Goal: Communication & Community: Answer question/provide support

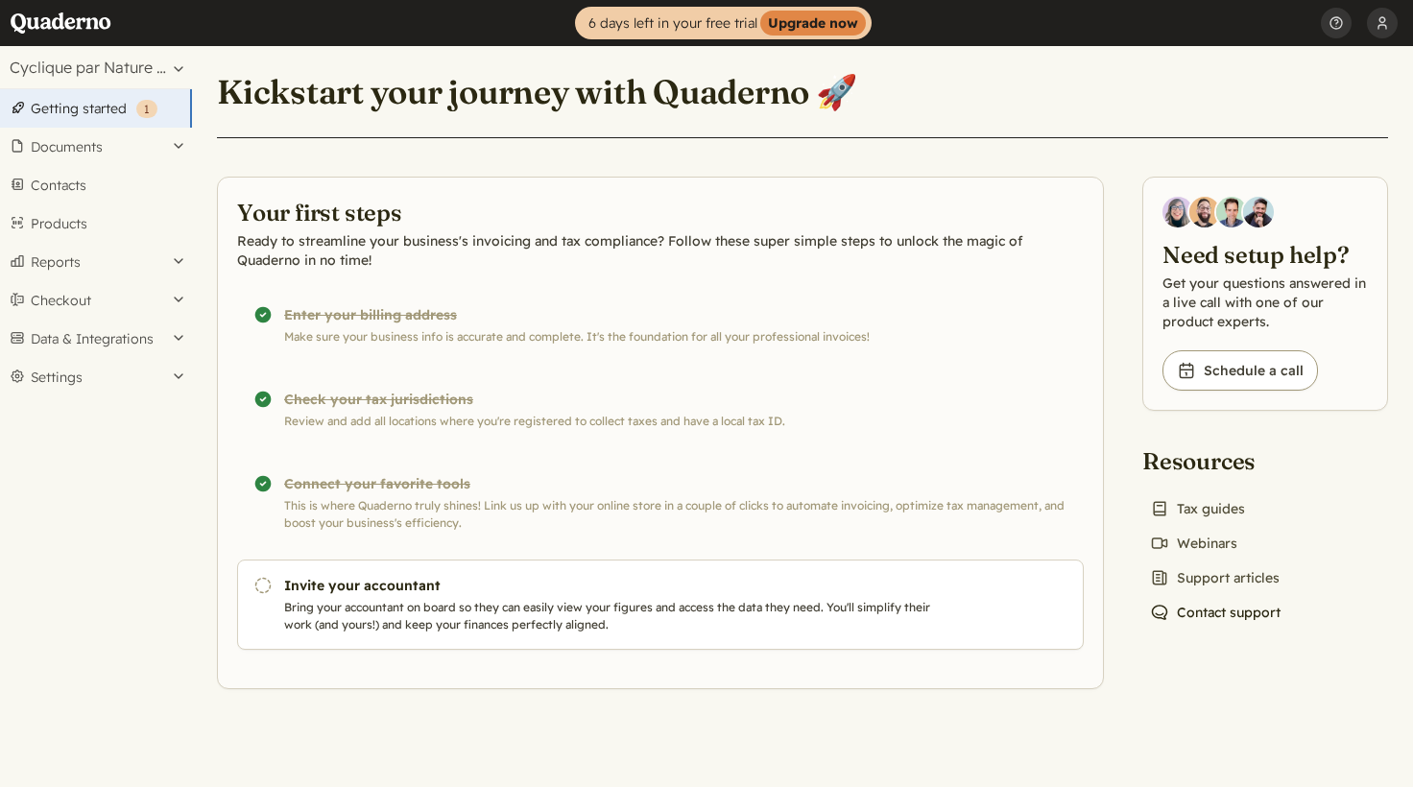
click at [1182, 608] on link "Chat icon Contact support" at bounding box center [1215, 612] width 146 height 27
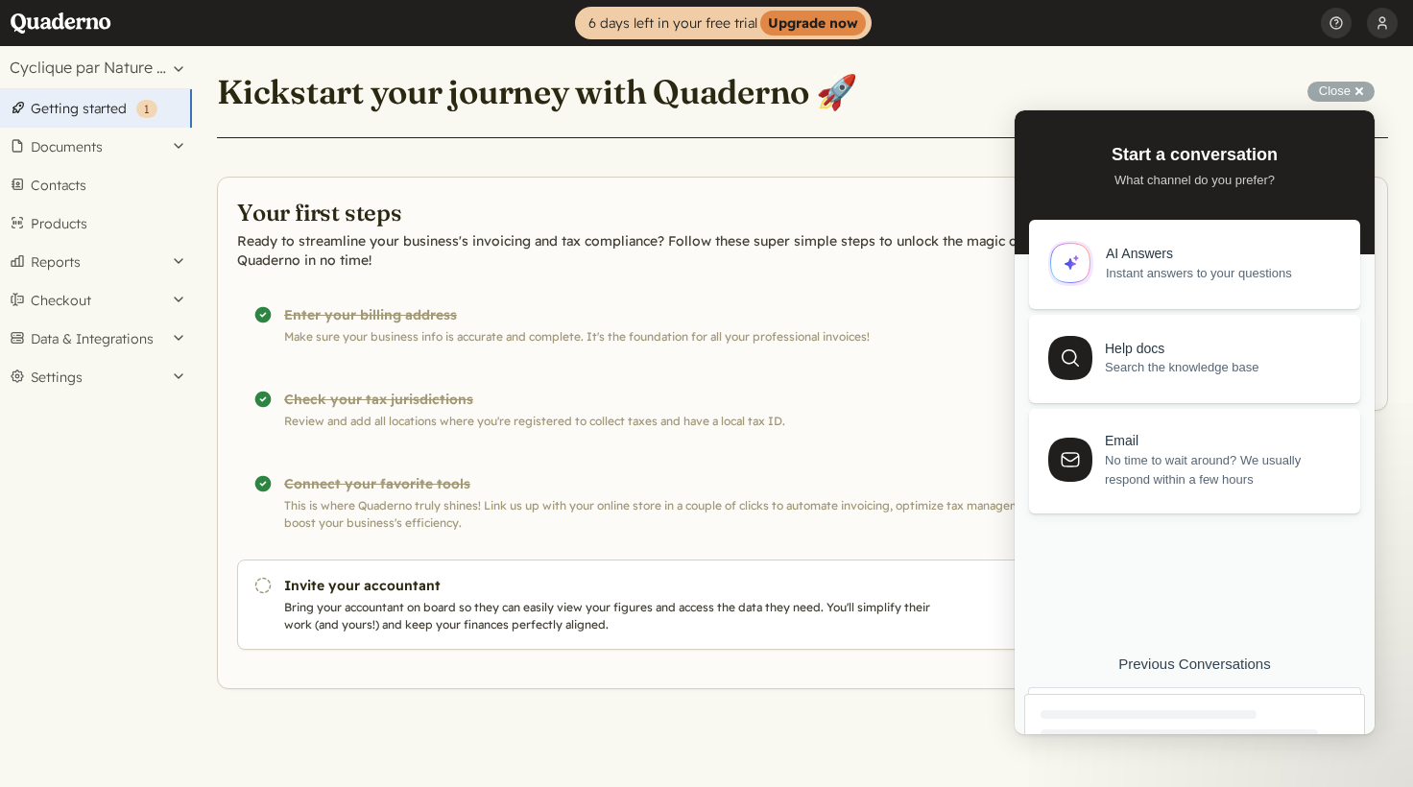
click at [1203, 708] on div at bounding box center [1194, 771] width 341 height 155
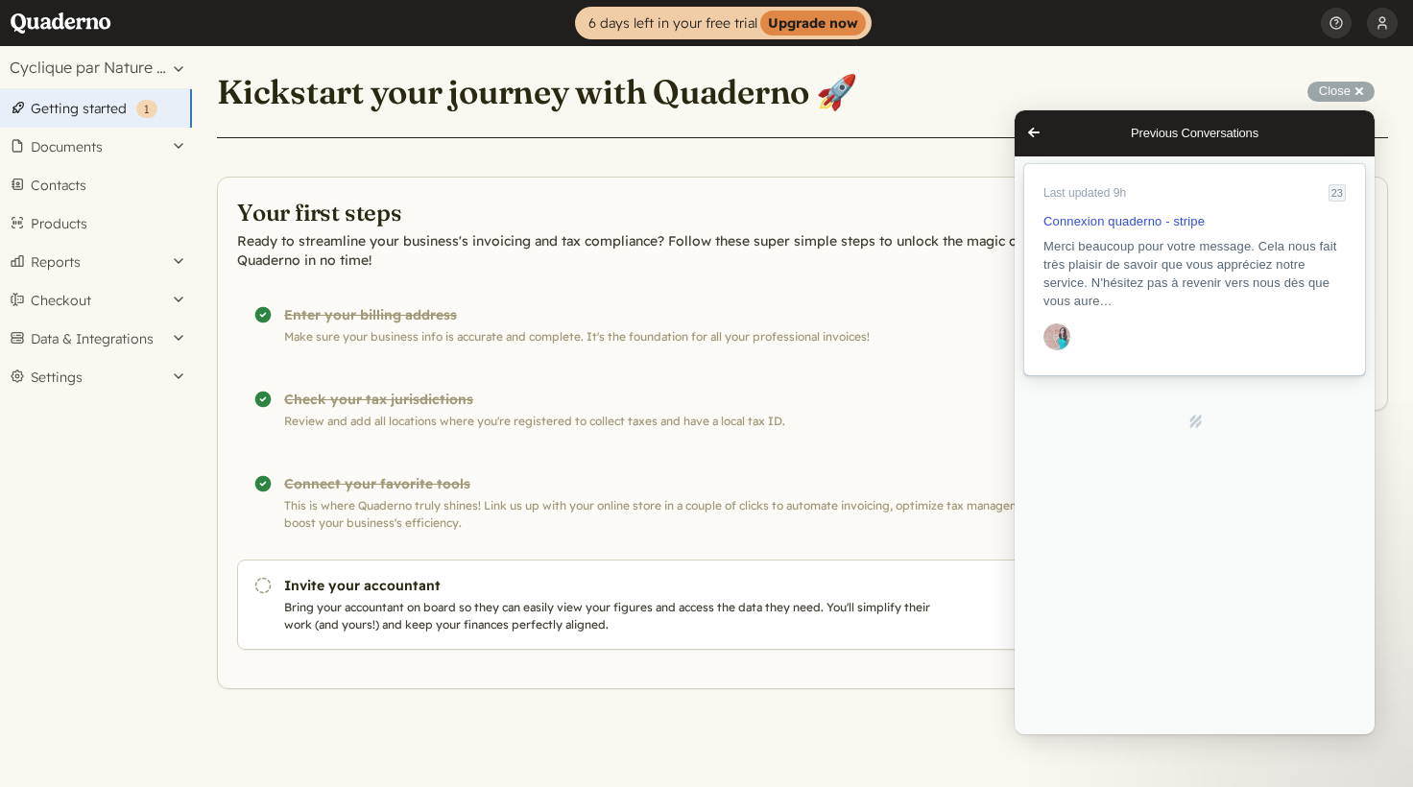
click at [1187, 257] on span "Merci beaucoup pour votre message. Cela nous fait très plaisir de savoir que vo…" at bounding box center [1194, 273] width 302 height 73
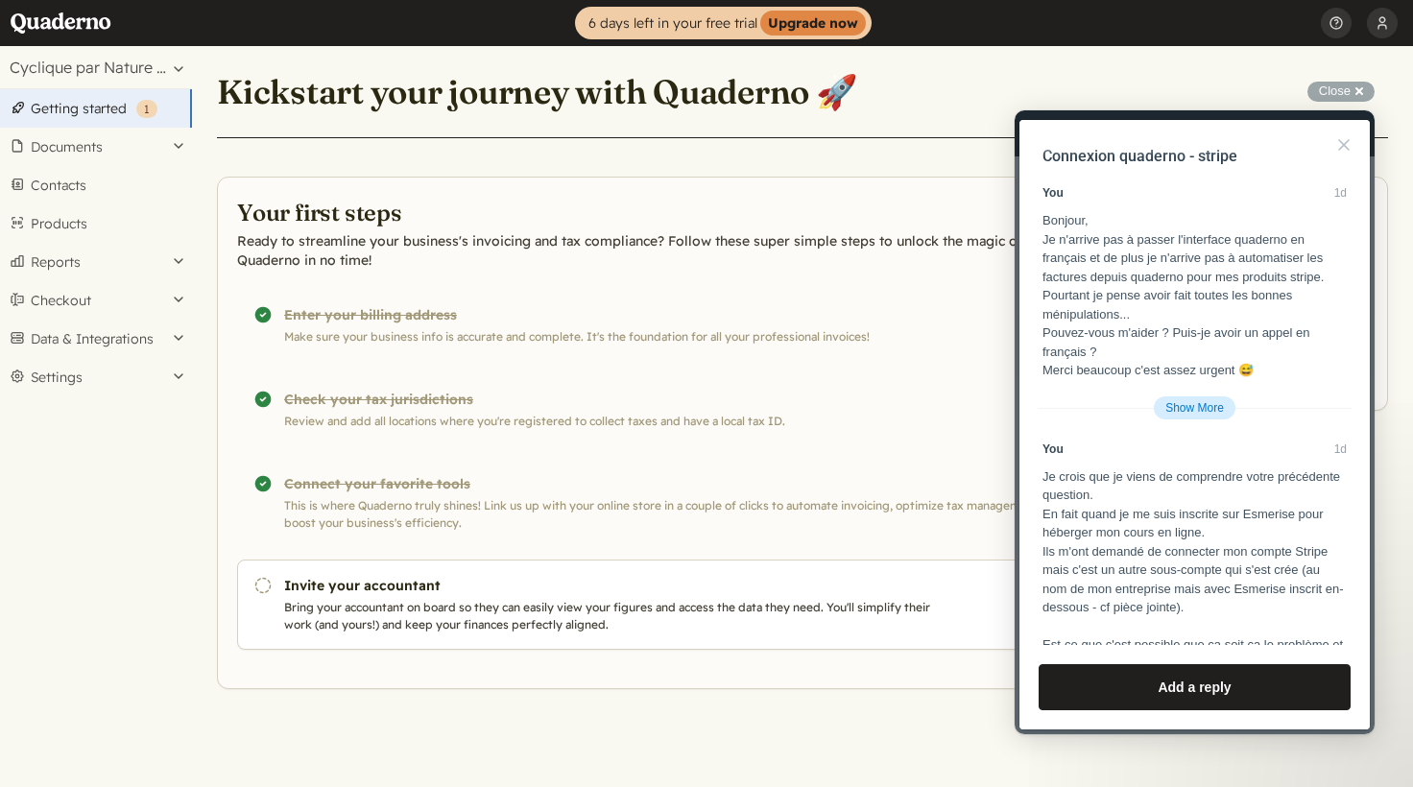
scroll to position [4800, 0]
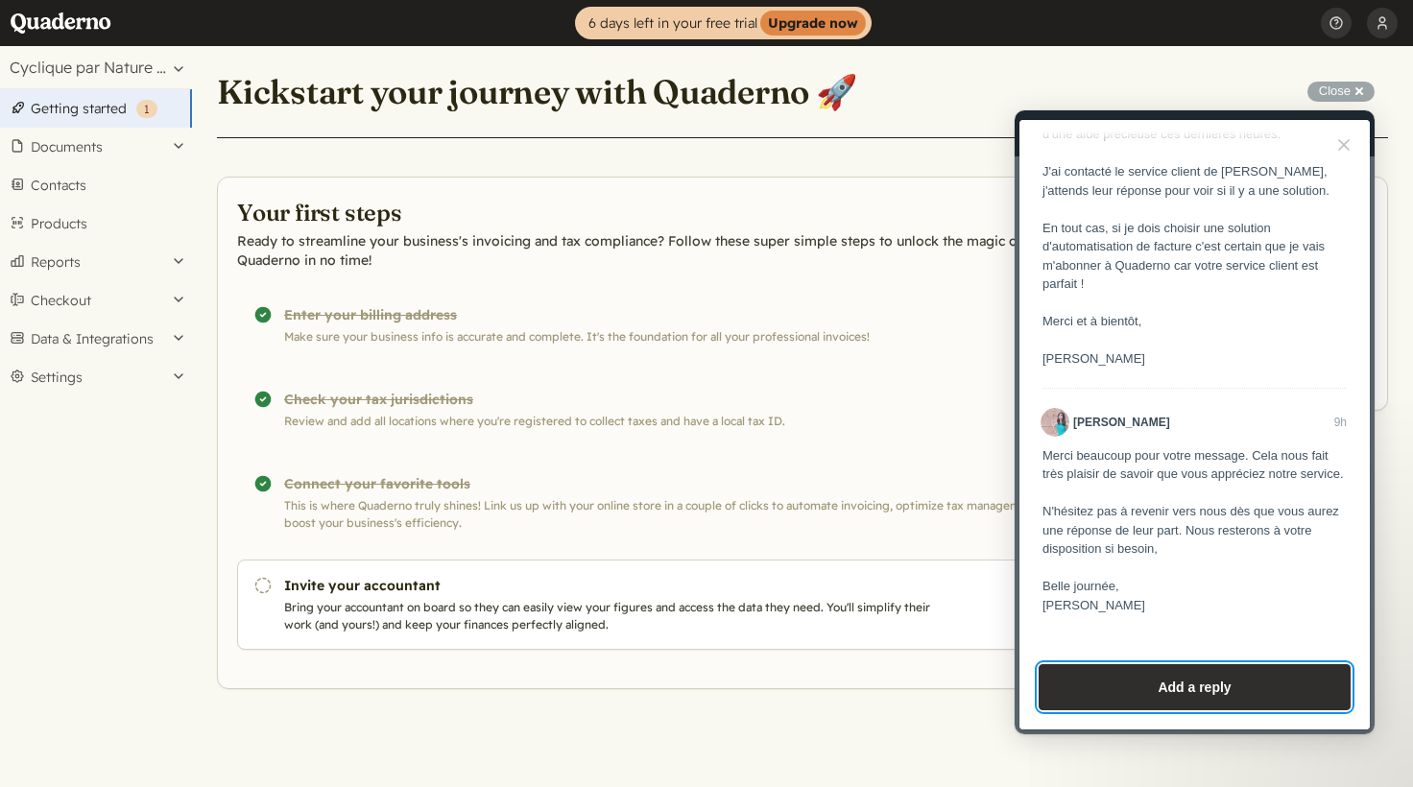
click at [1192, 691] on button "Add a reply" at bounding box center [1194, 687] width 312 height 46
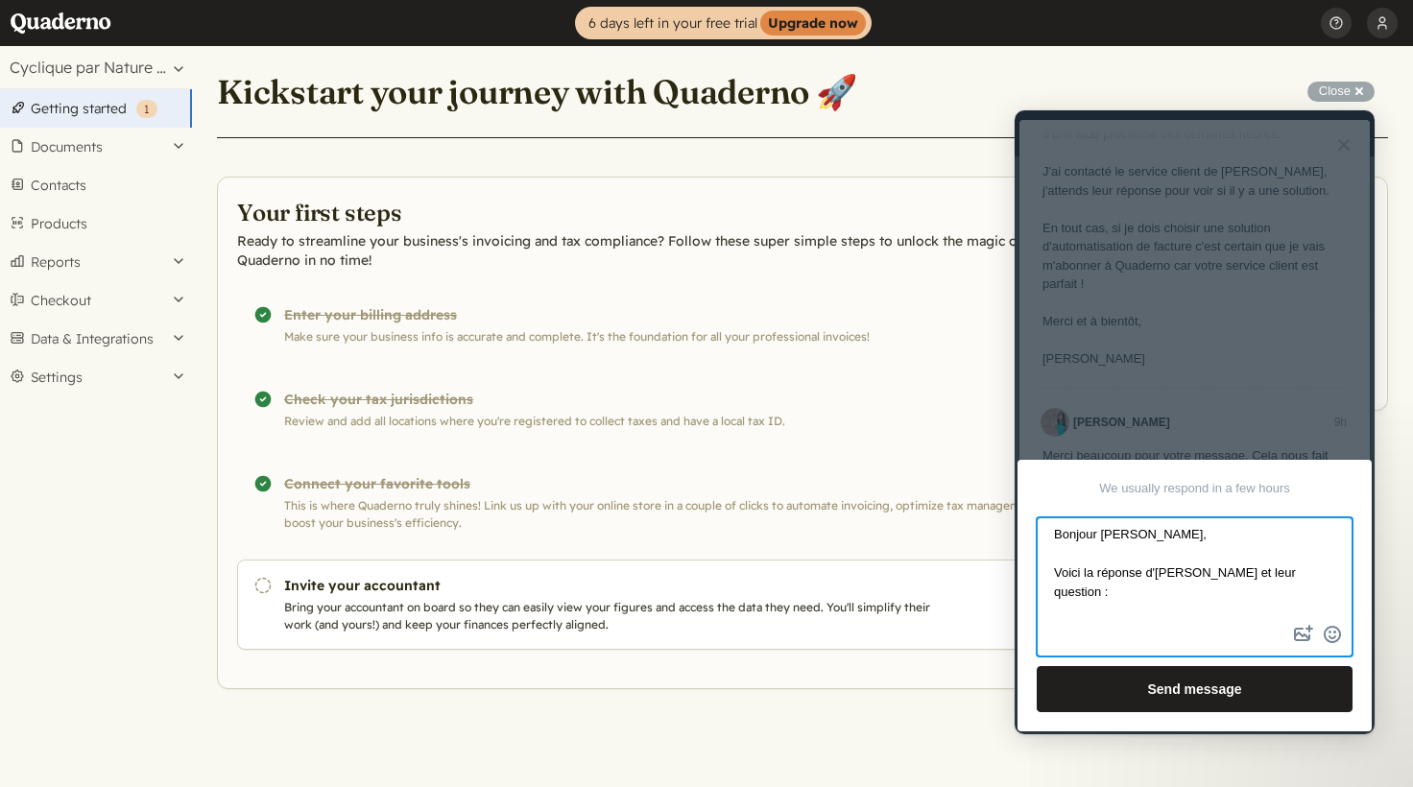
scroll to position [19, 0]
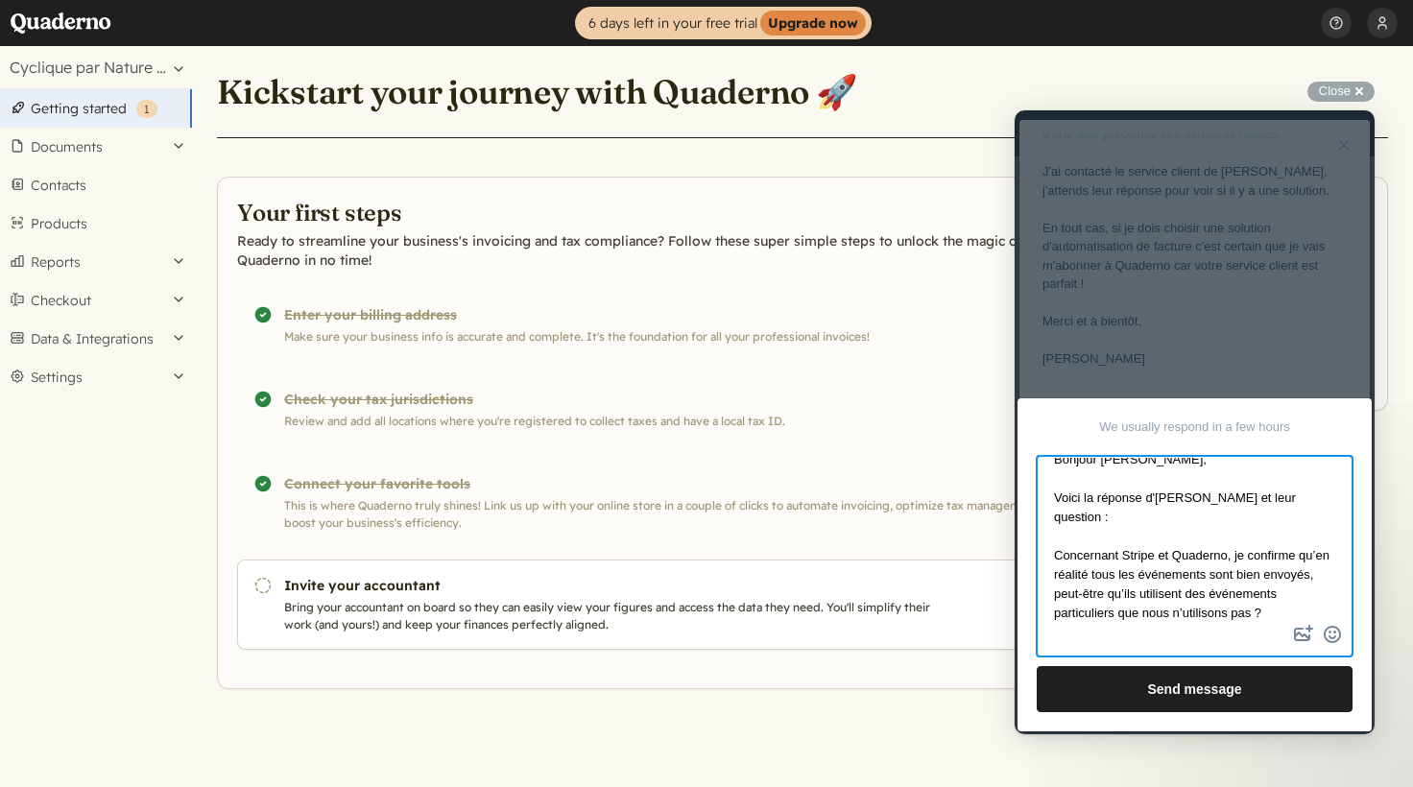
click at [1058, 534] on textarea "Bonjour [PERSON_NAME], Voici la réponse d'[PERSON_NAME] et leur question : Conc…" at bounding box center [1194, 539] width 312 height 163
click at [1101, 615] on textarea "Bonjour [PERSON_NAME], Voici la réponse d'[PERSON_NAME] et leur question : "Con…" at bounding box center [1194, 539] width 312 height 163
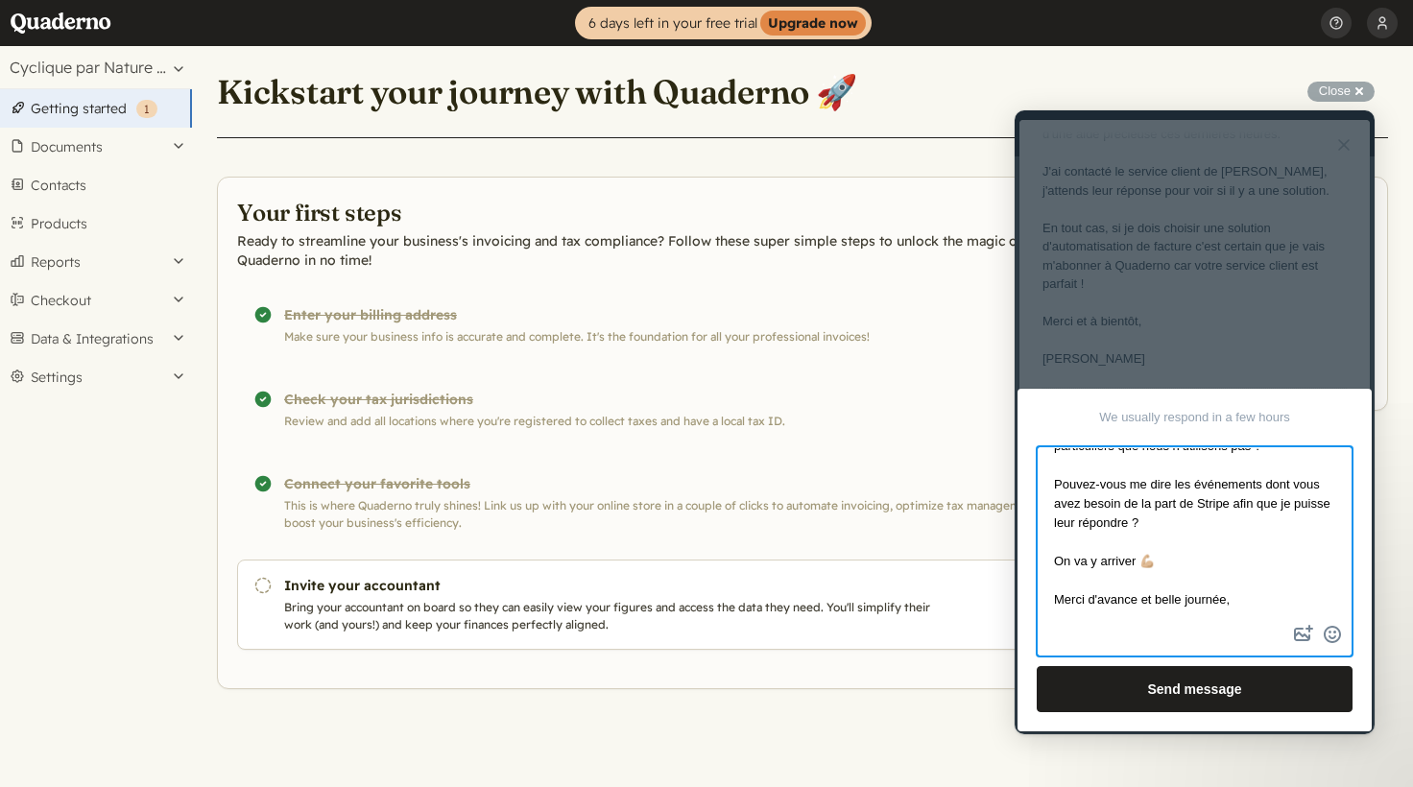
scroll to position [203, 0]
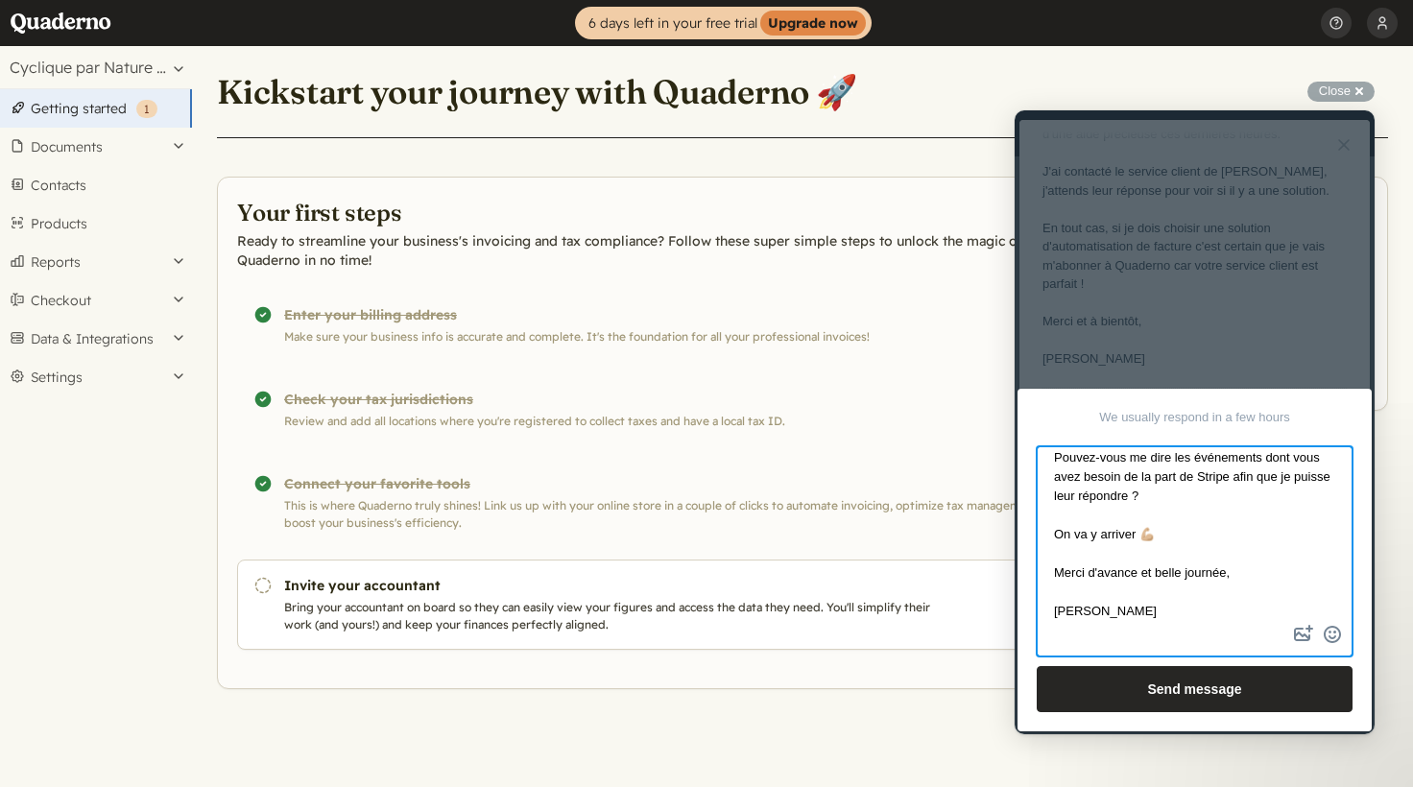
type textarea "Bonjour [PERSON_NAME], Voici la réponse d'[PERSON_NAME] et leur question : "Con…"
click at [1208, 690] on button "Send message" at bounding box center [1194, 689] width 316 height 46
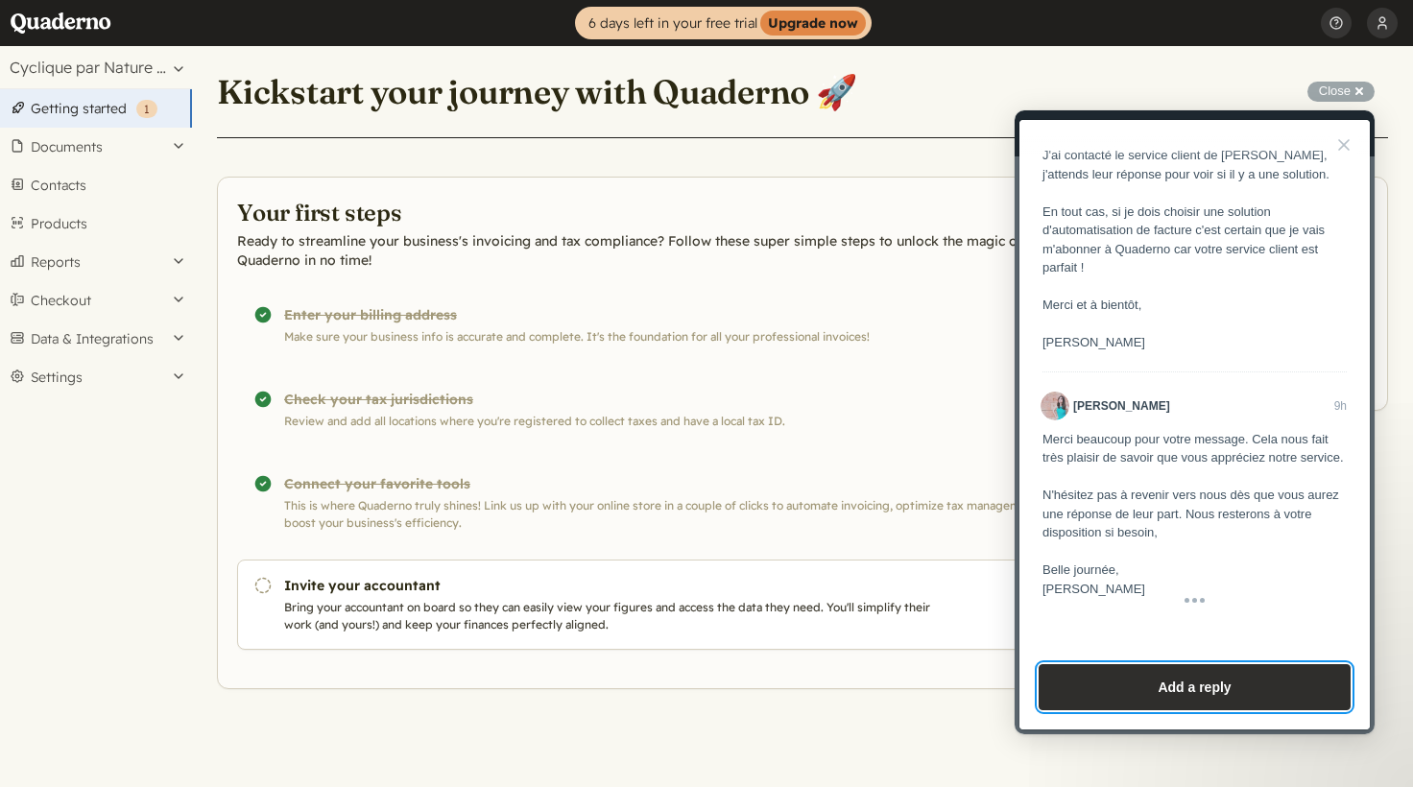
scroll to position [4719, 0]
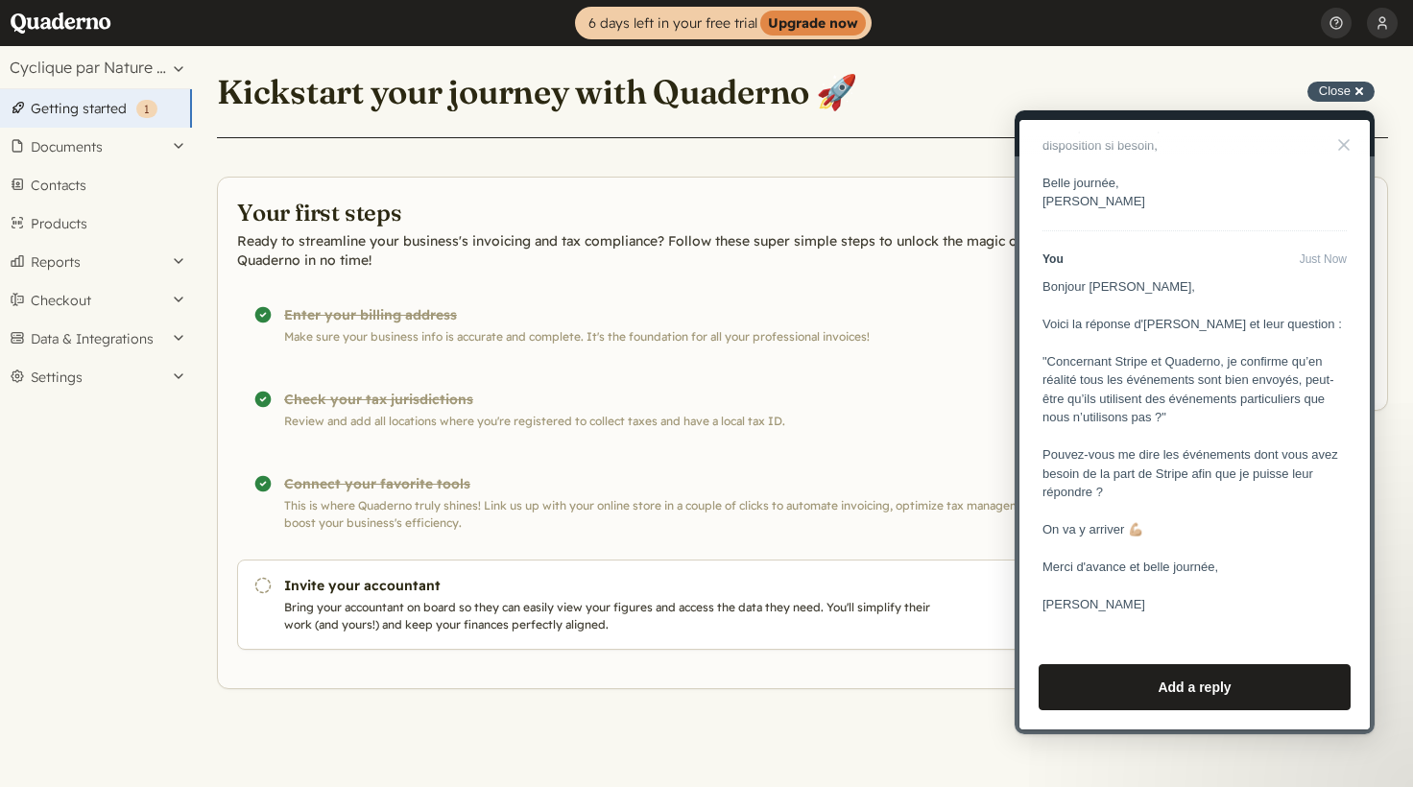
click at [1339, 91] on span "Close" at bounding box center [1335, 90] width 32 height 14
